Goal: Find specific page/section: Find specific page/section

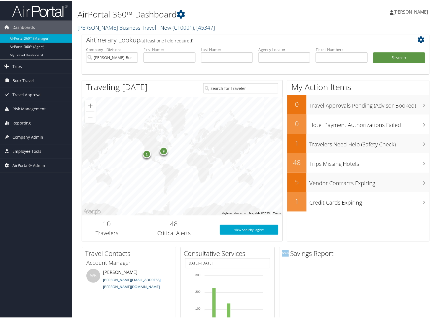
click at [136, 26] on link "Christopherson Business Travel - New ( C10001 ) , [ 45347 ]" at bounding box center [146, 26] width 137 height 7
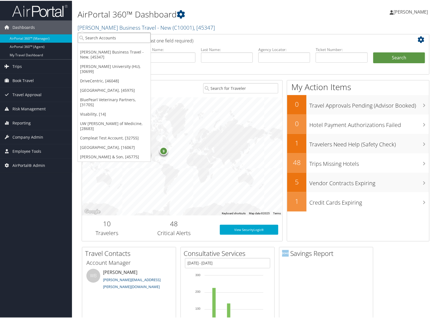
click at [125, 35] on input "search" at bounding box center [114, 37] width 73 height 10
type input "30129"
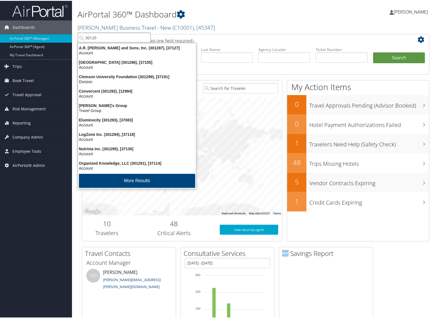
click at [110, 38] on input "30129" at bounding box center [114, 37] width 73 height 10
click at [110, 38] on input "search" at bounding box center [114, 37] width 73 height 10
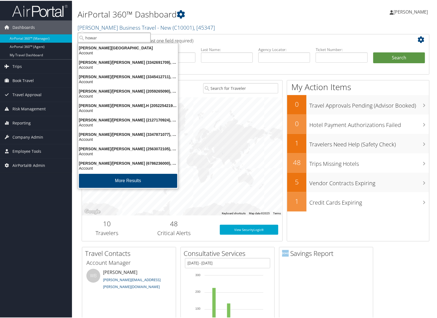
type input "howard"
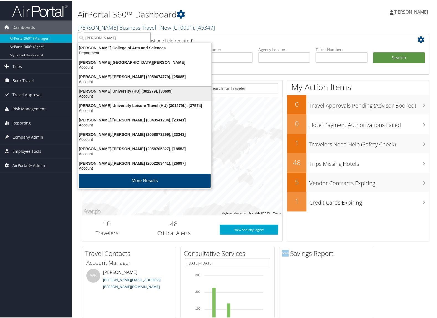
click at [114, 93] on div "Account" at bounding box center [145, 95] width 140 height 5
